Goal: Task Accomplishment & Management: Complete application form

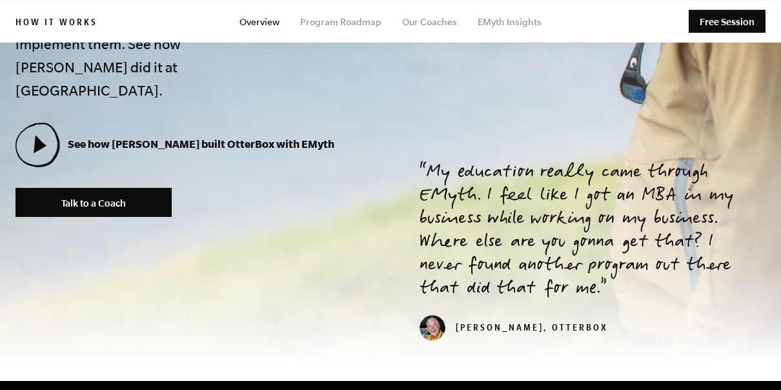
scroll to position [511, 0]
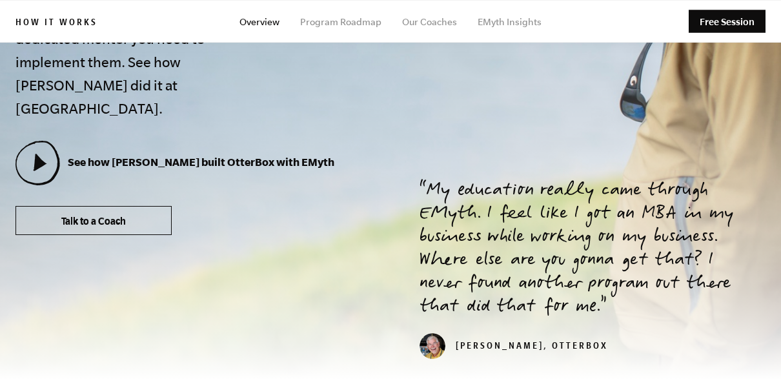
click at [97, 216] on span "Talk to a Coach" at bounding box center [93, 221] width 65 height 11
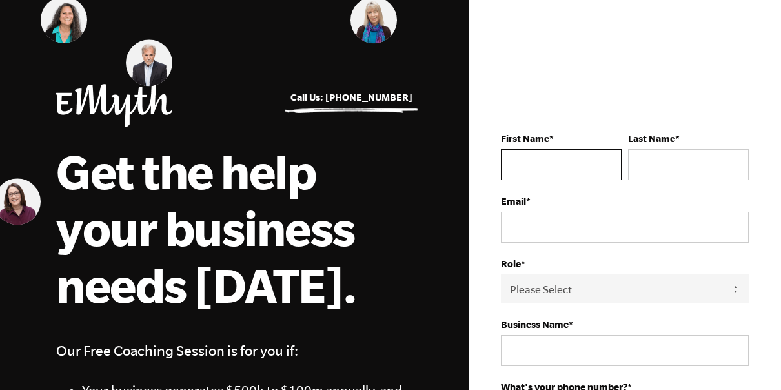
click at [587, 160] on input "First Name *" at bounding box center [561, 164] width 121 height 31
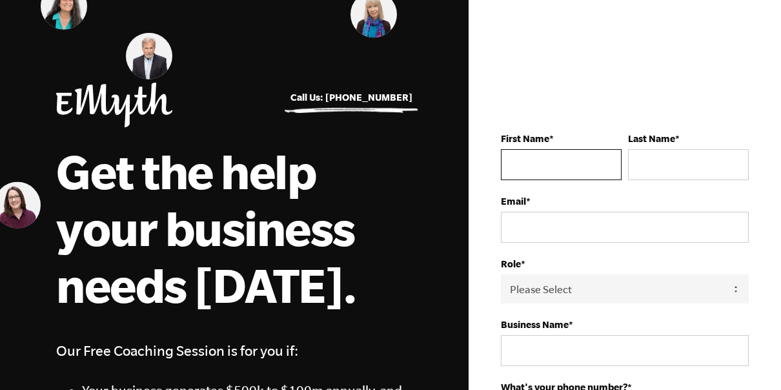
type input "[PERSON_NAME]"
type input "Abli"
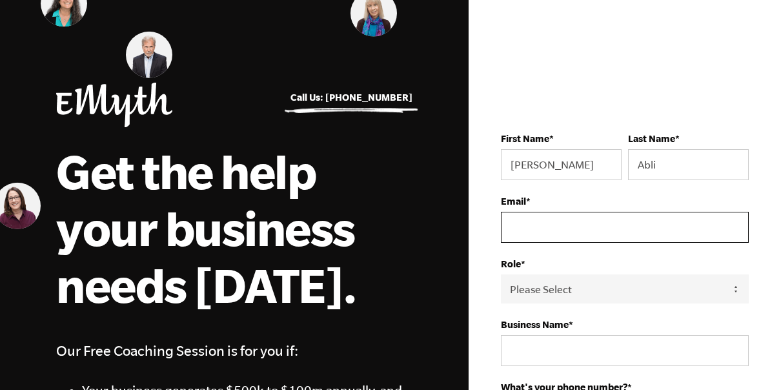
click at [567, 223] on input "Email *" at bounding box center [625, 227] width 248 height 31
type input "yanickabli10@gmail.com"
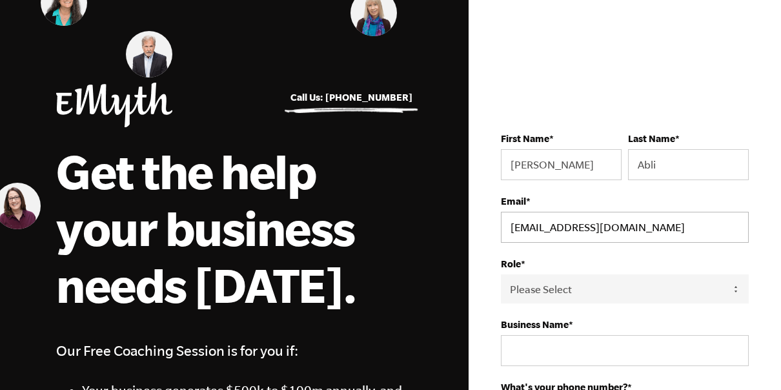
select select "United States"
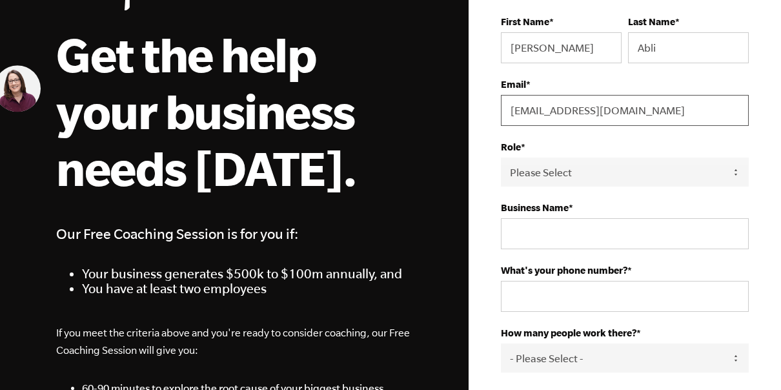
scroll to position [129, 0]
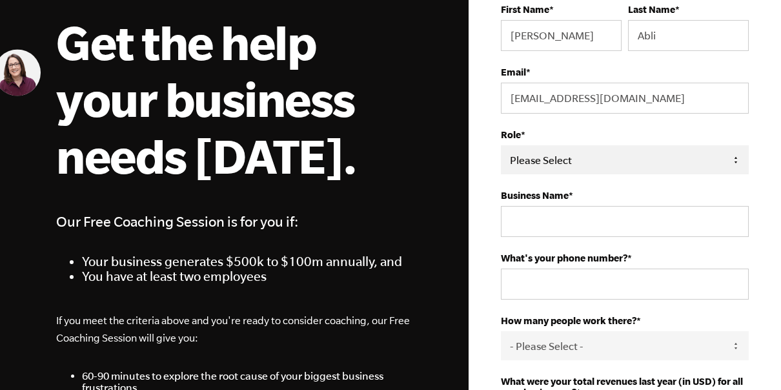
click at [579, 161] on select "Please Select Owner Partner / Co-Owner Executive Employee / Other" at bounding box center [625, 159] width 248 height 29
select select "Employee / Other"
click at [501, 145] on select "Please Select Owner Partner / Co-Owner Executive Employee / Other" at bounding box center [625, 159] width 248 height 29
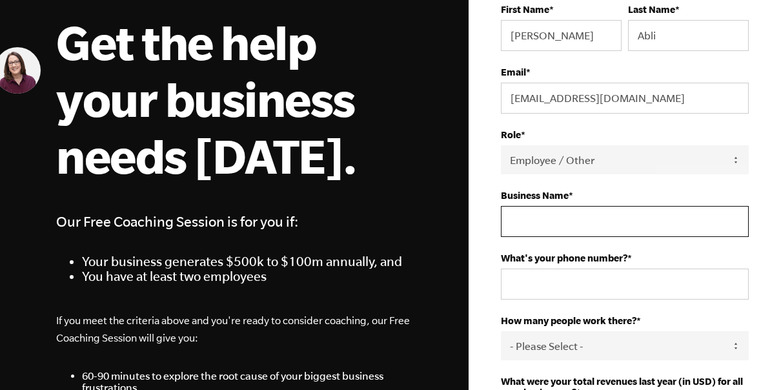
click at [570, 212] on input "Business Name *" at bounding box center [625, 221] width 248 height 31
type input "ItJustUfit"
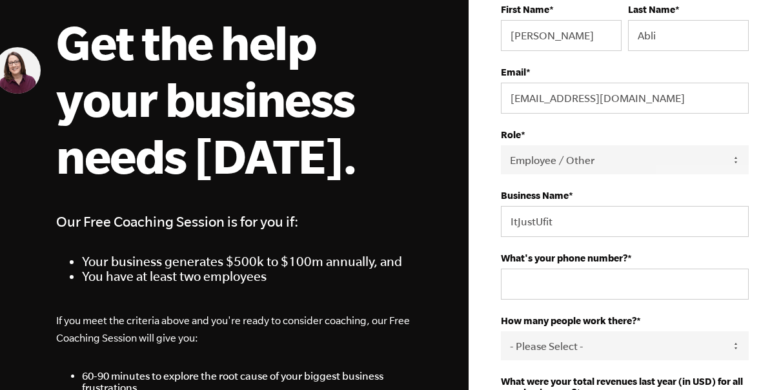
click at [594, 265] on div "What's your phone number? *" at bounding box center [625, 275] width 248 height 47
click at [594, 274] on input "What's your phone number? *" at bounding box center [625, 284] width 248 height 31
type input "12032122739"
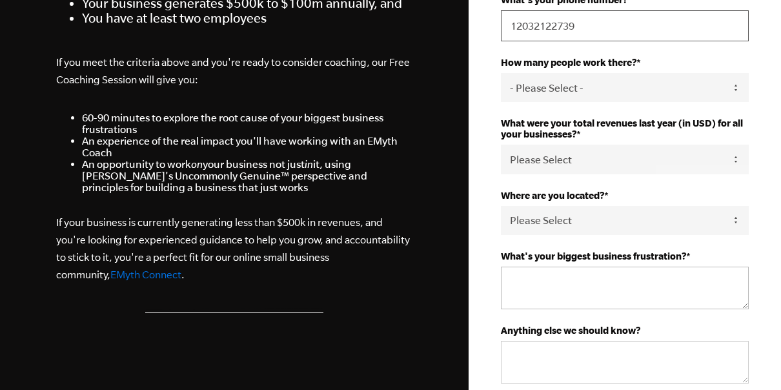
scroll to position [452, 0]
